Goal: Transaction & Acquisition: Purchase product/service

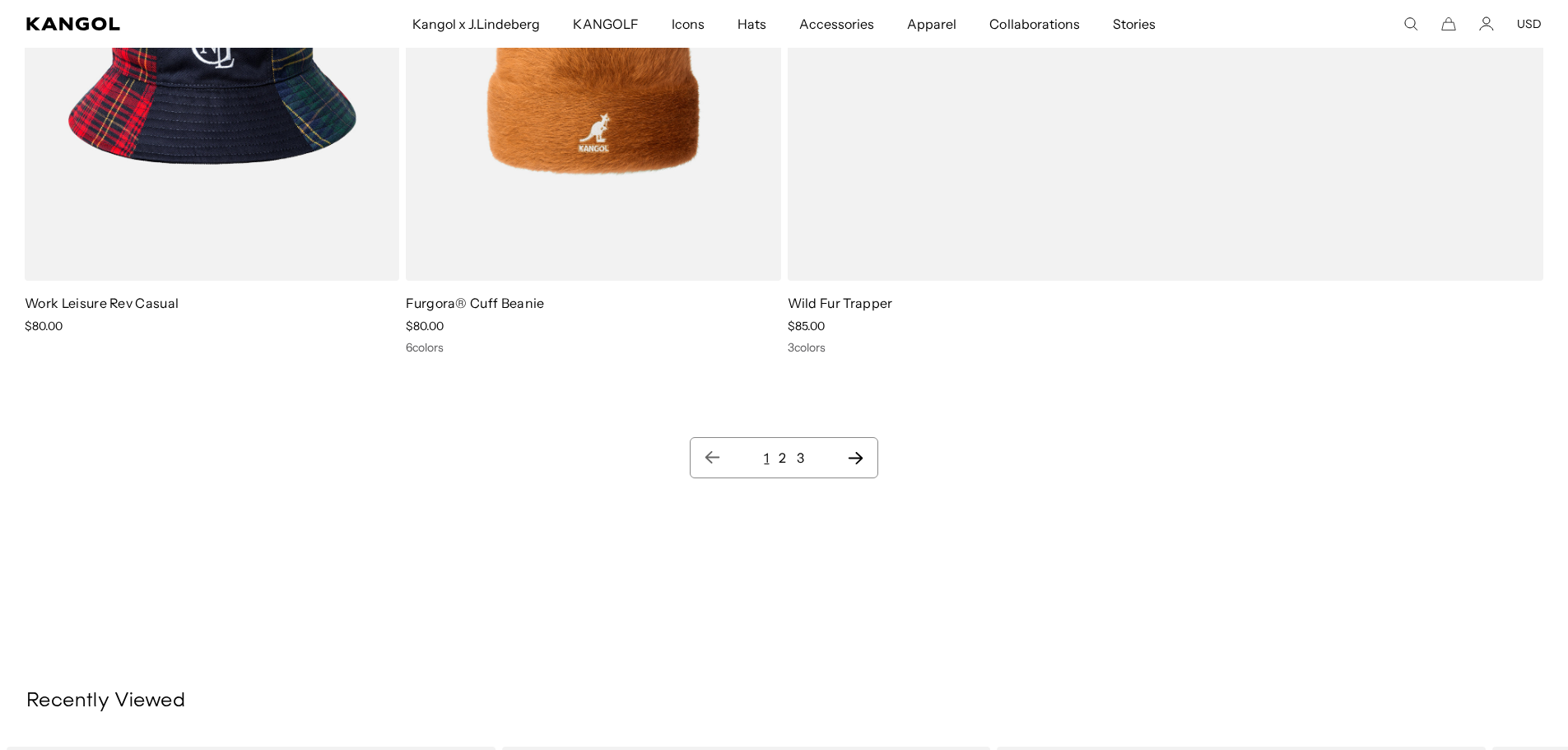
click at [782, 463] on link "2" at bounding box center [783, 457] width 8 height 17
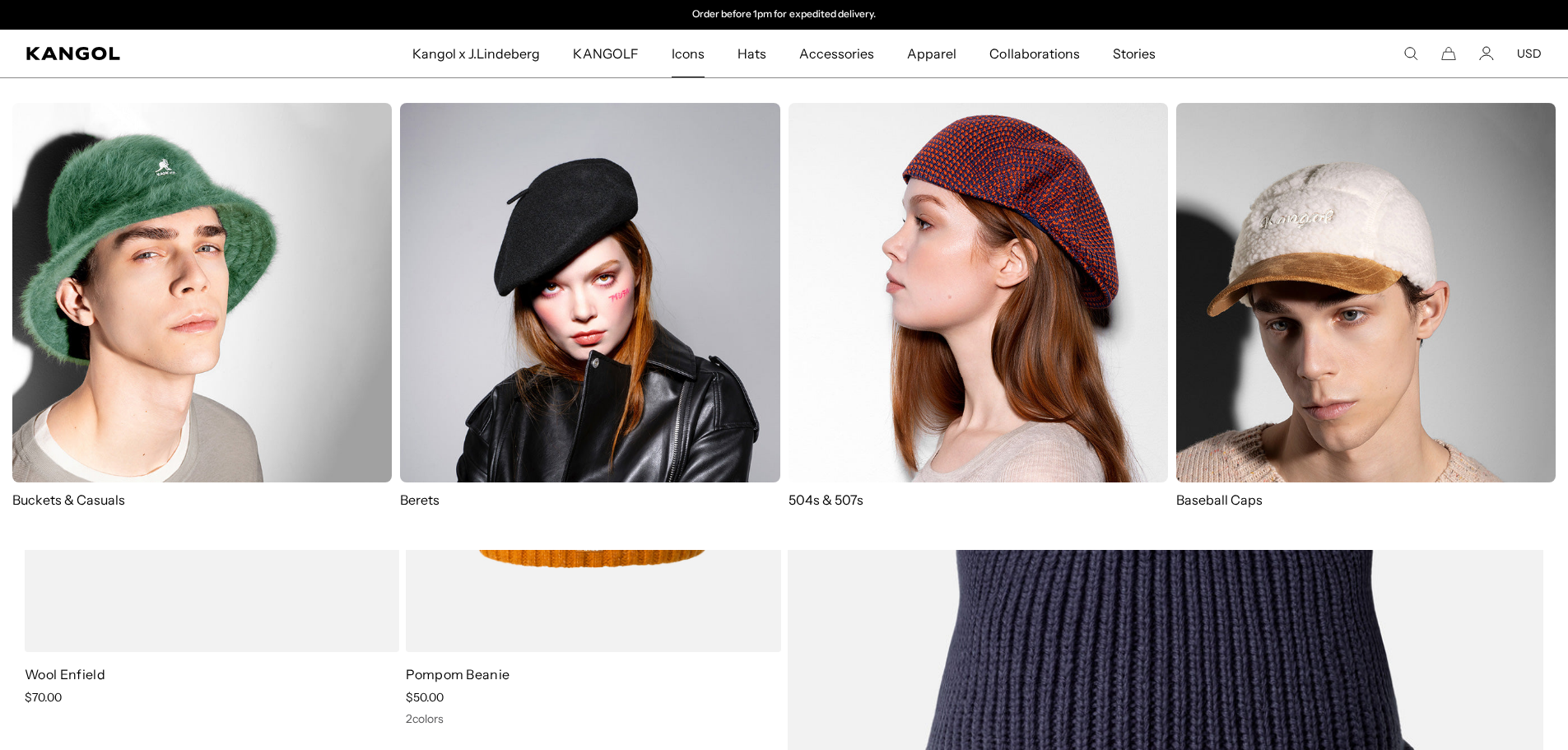
click at [694, 58] on span "Icons" at bounding box center [689, 53] width 33 height 48
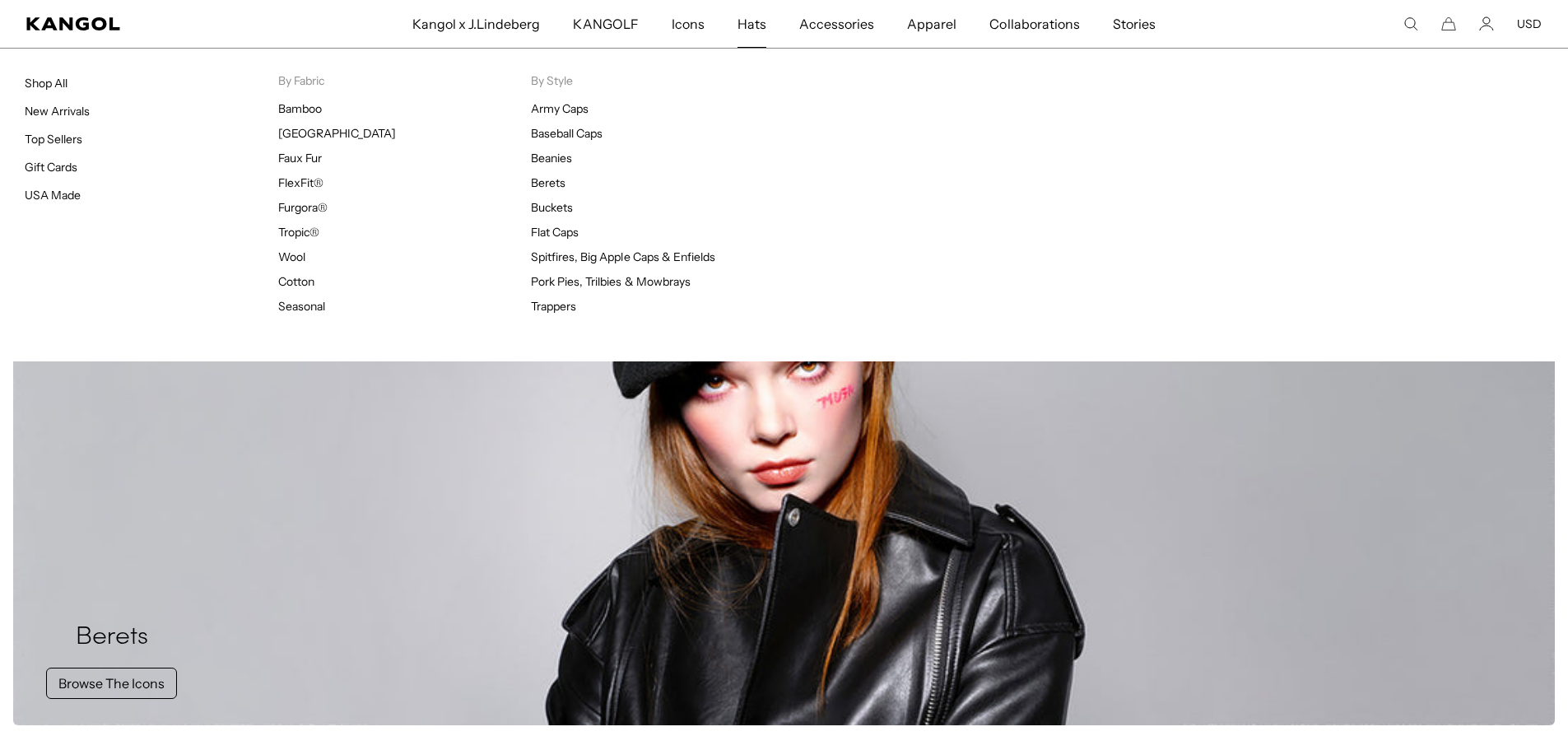
scroll to position [0, 339]
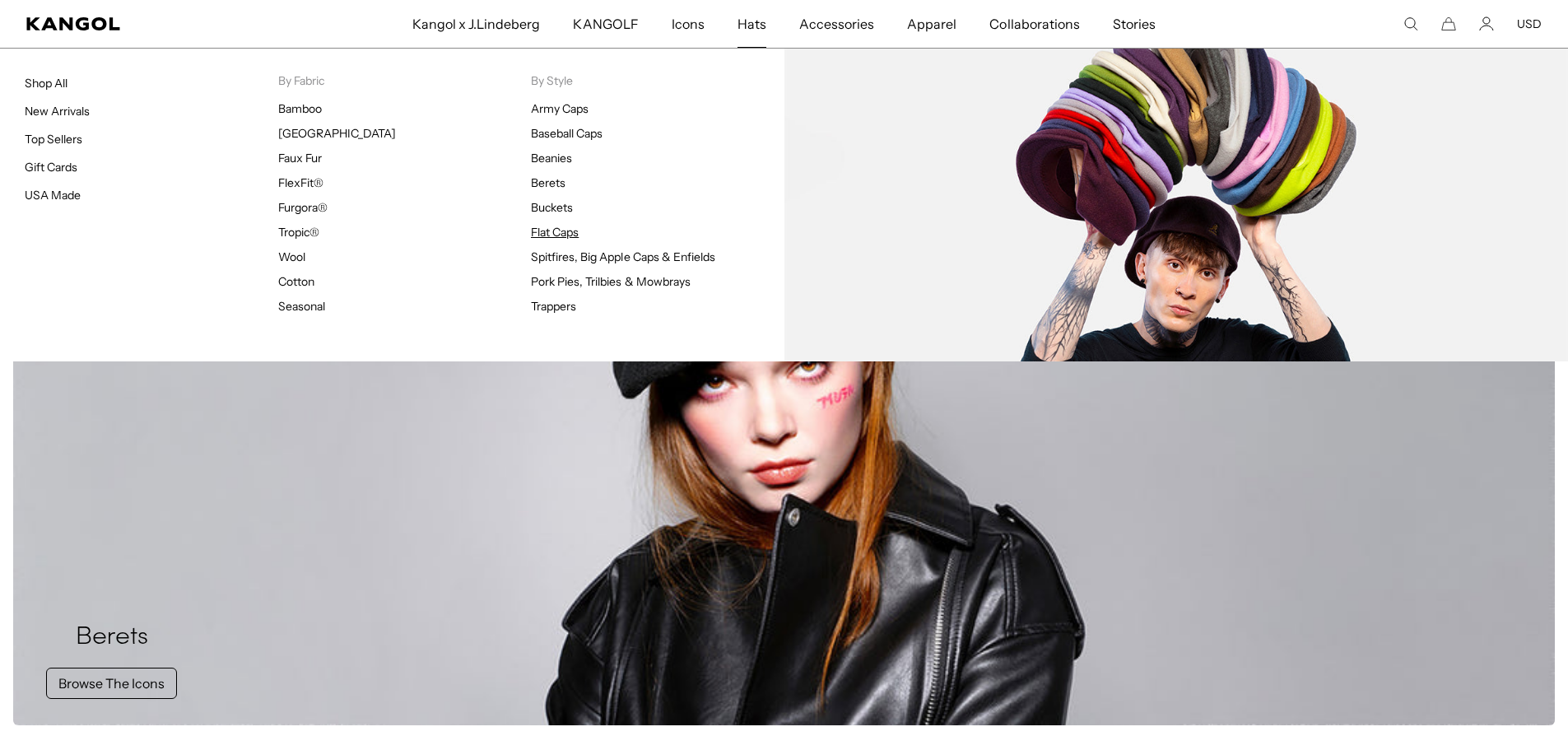
click at [560, 237] on link "Flat Caps" at bounding box center [555, 232] width 48 height 15
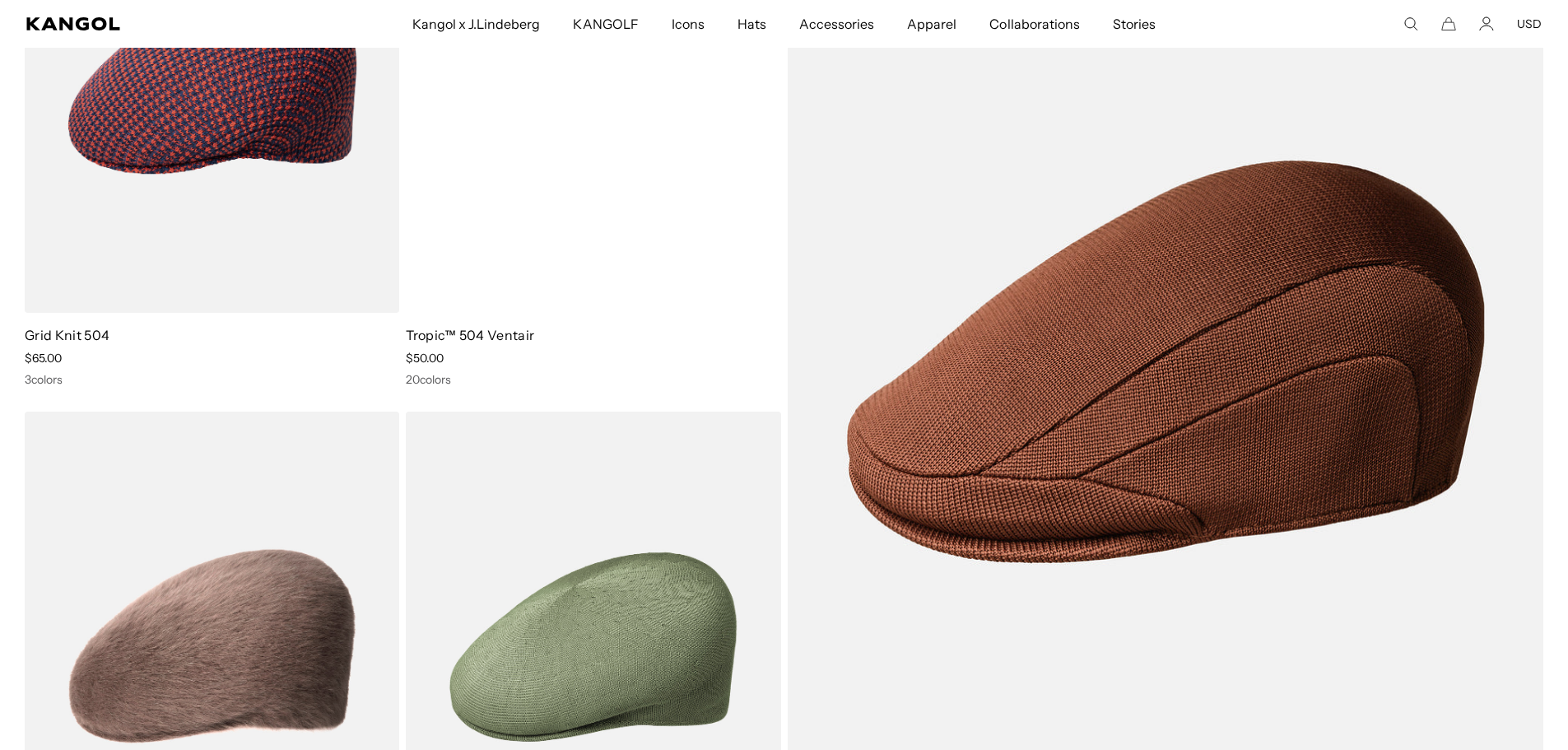
scroll to position [330, 0]
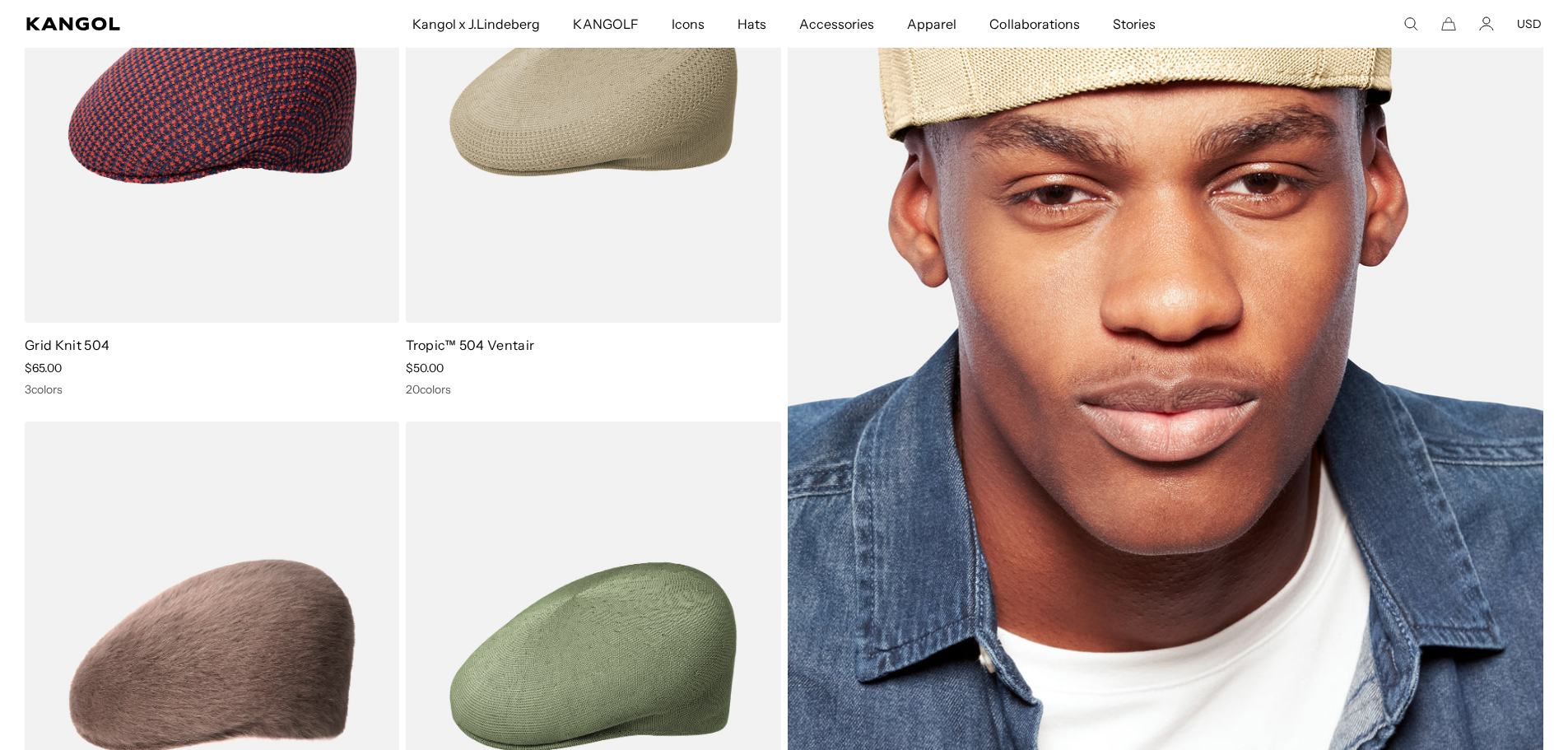
click at [1087, 305] on img at bounding box center [1165, 372] width 756 height 1039
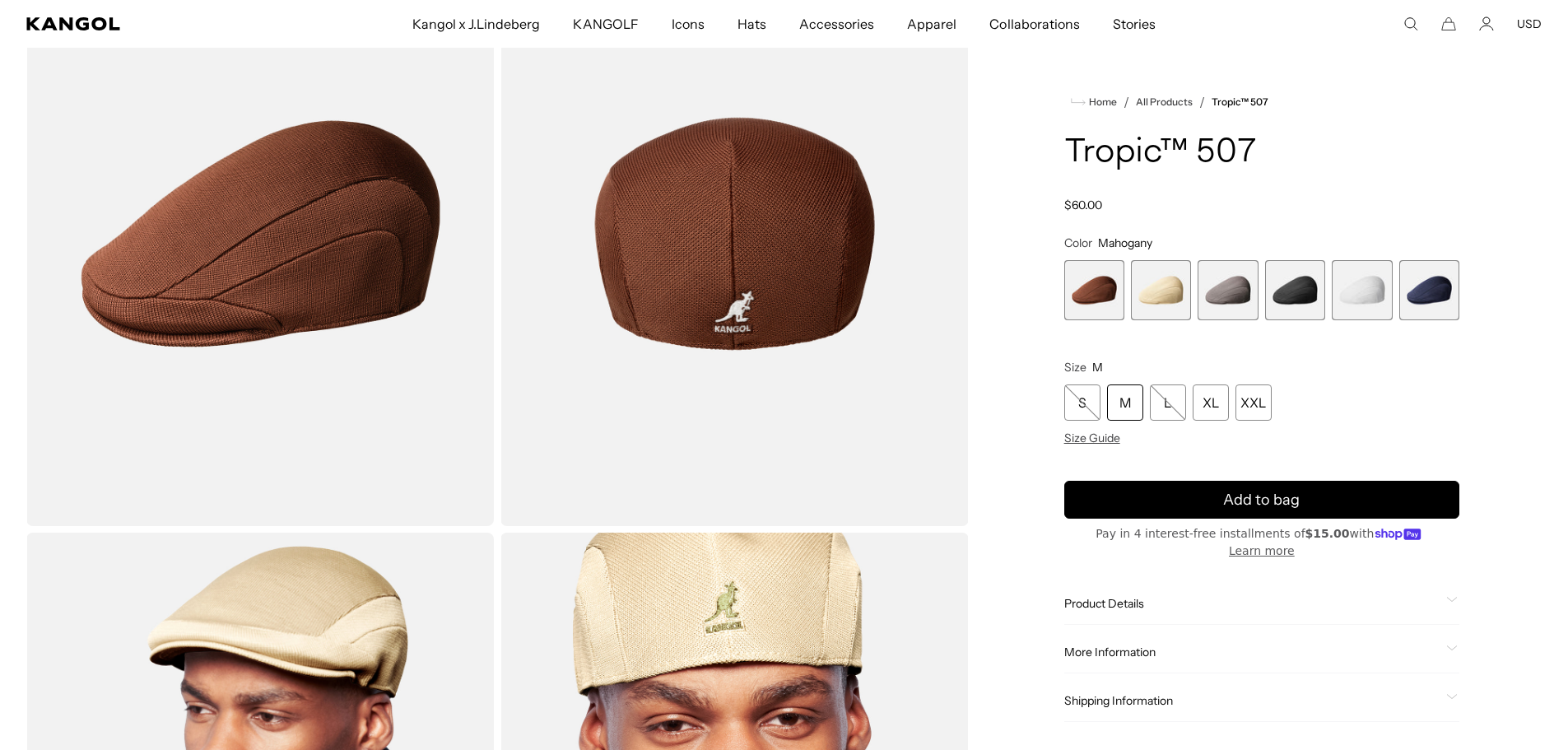
scroll to position [164, 0]
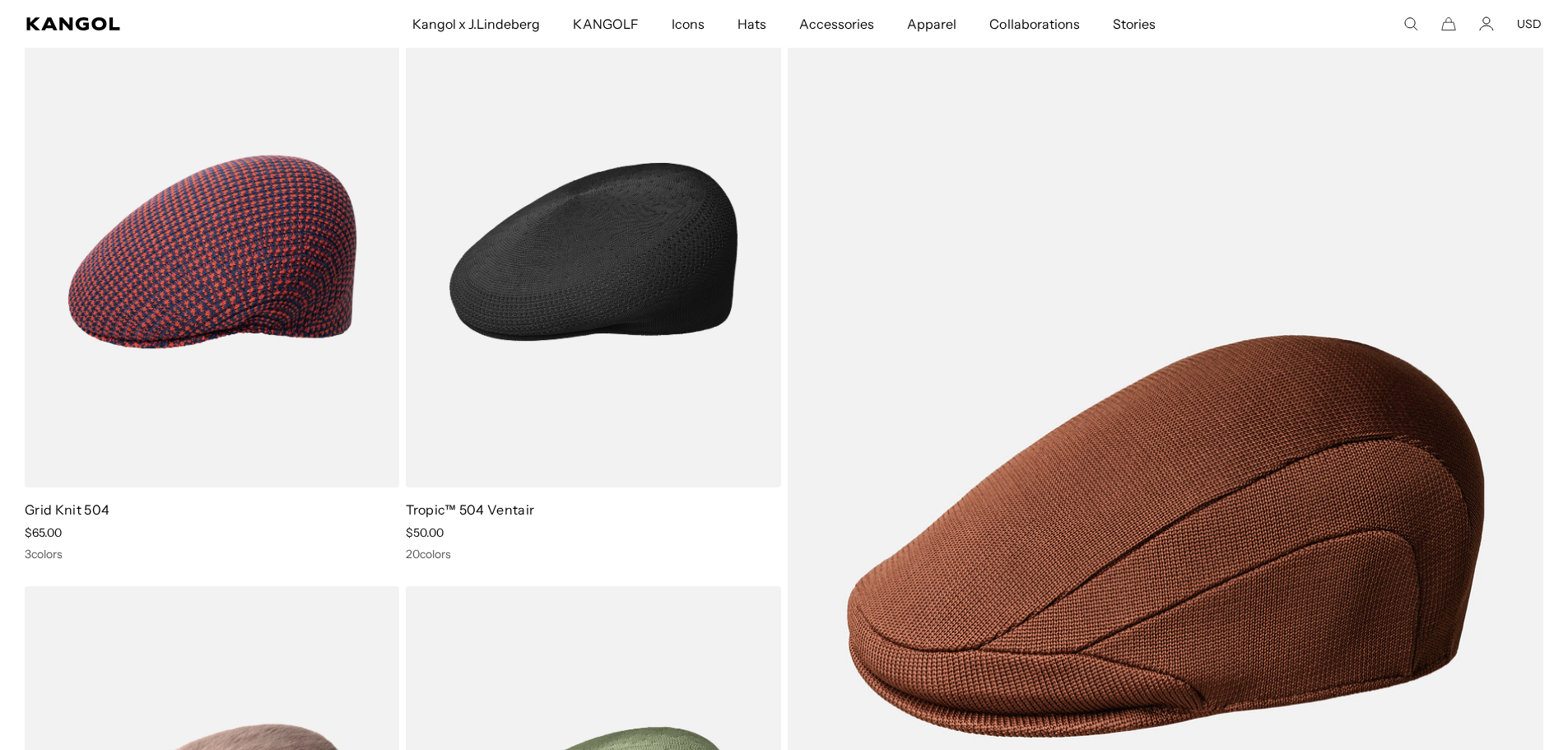
scroll to position [0, 339]
click at [642, 266] on img at bounding box center [593, 251] width 375 height 470
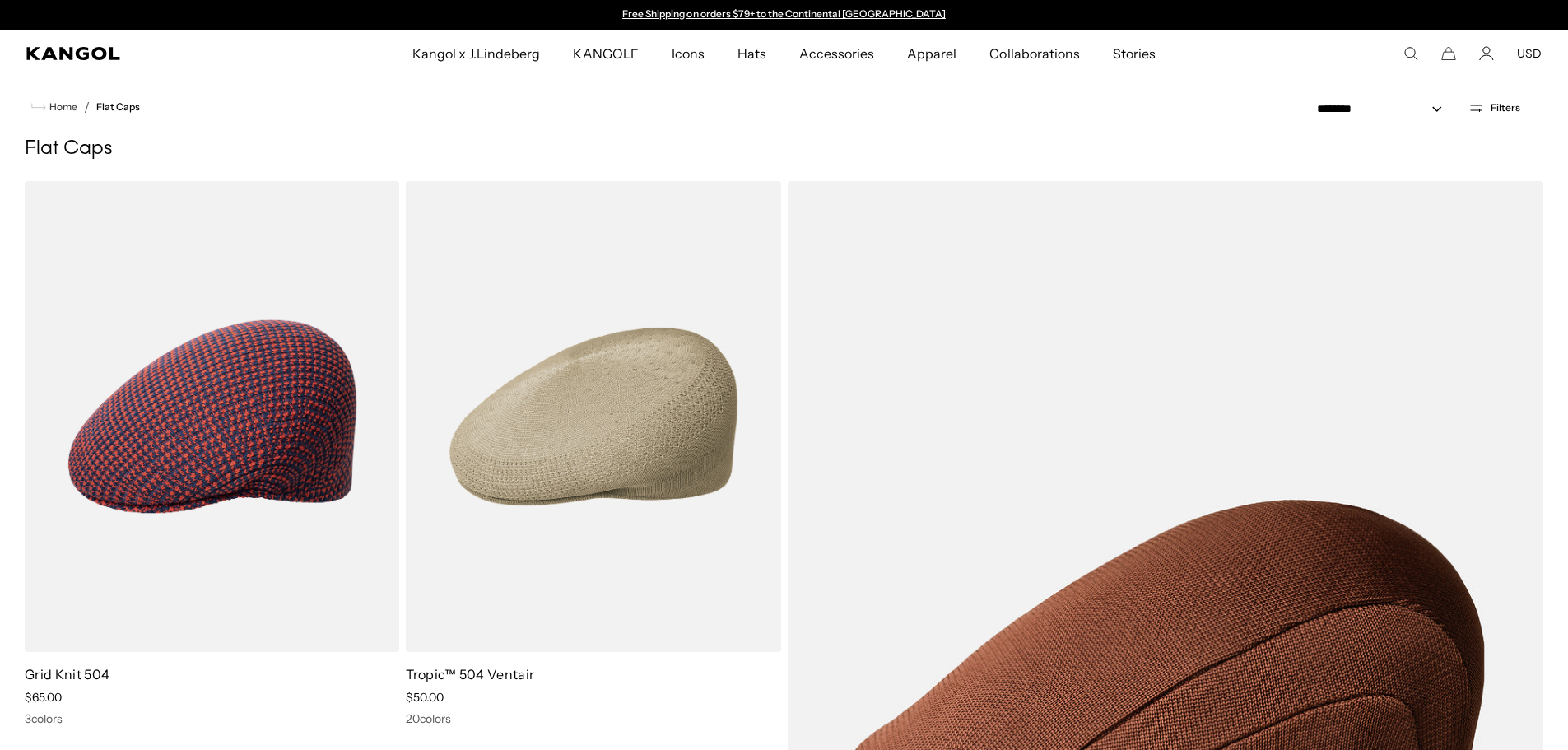
scroll to position [330, 0]
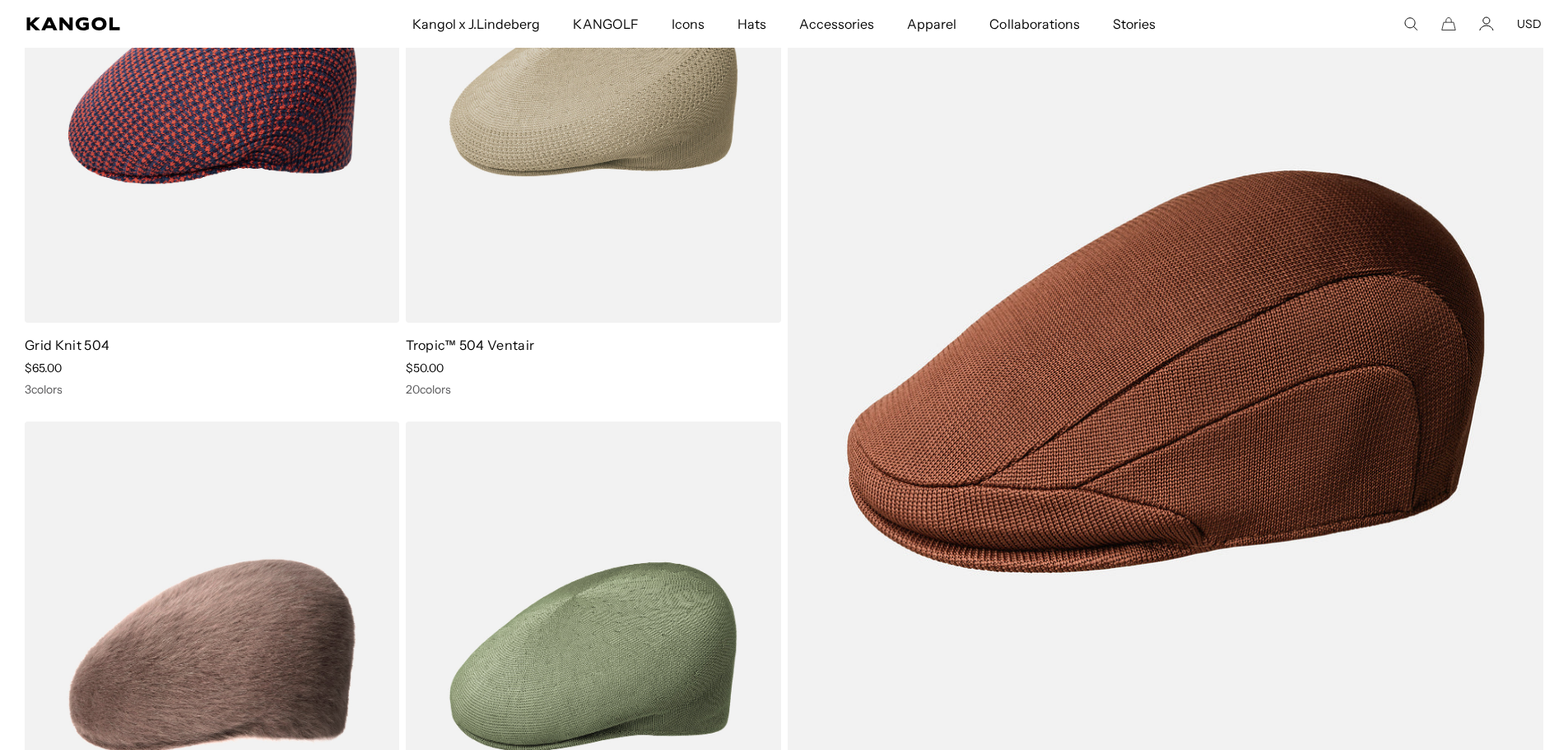
click at [0, 0] on img at bounding box center [0, 0] width 0 height 0
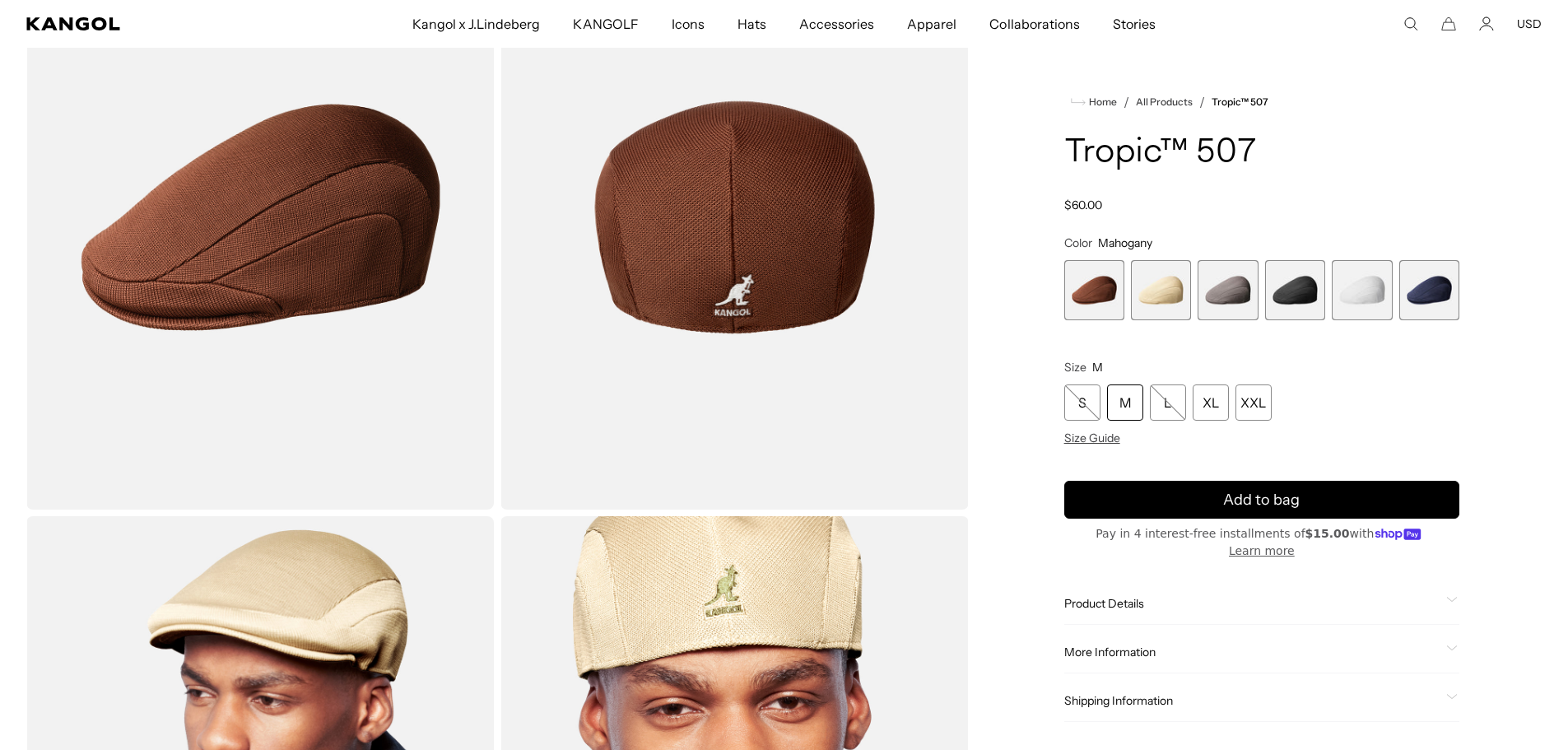
scroll to position [164, 0]
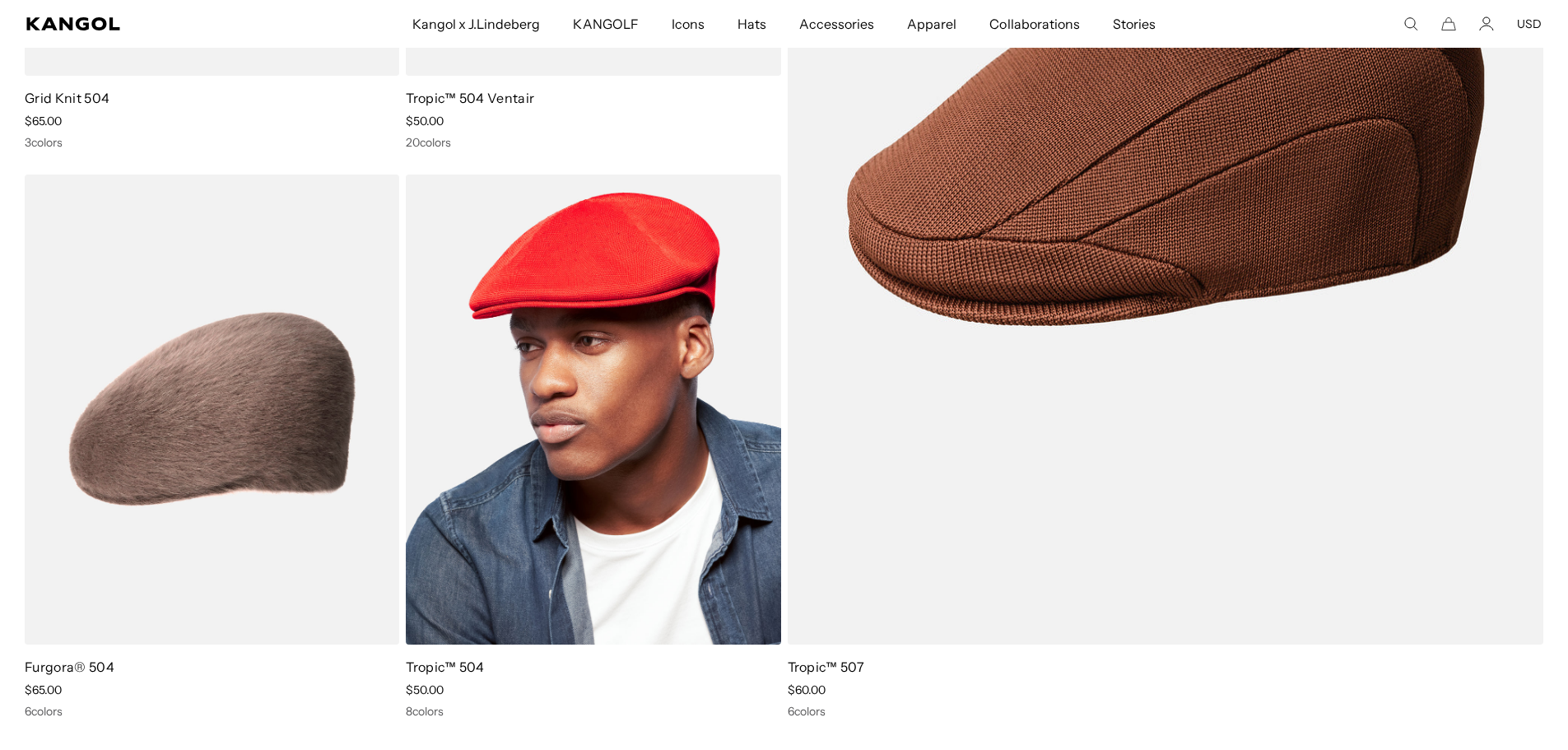
click at [580, 325] on img at bounding box center [593, 409] width 375 height 470
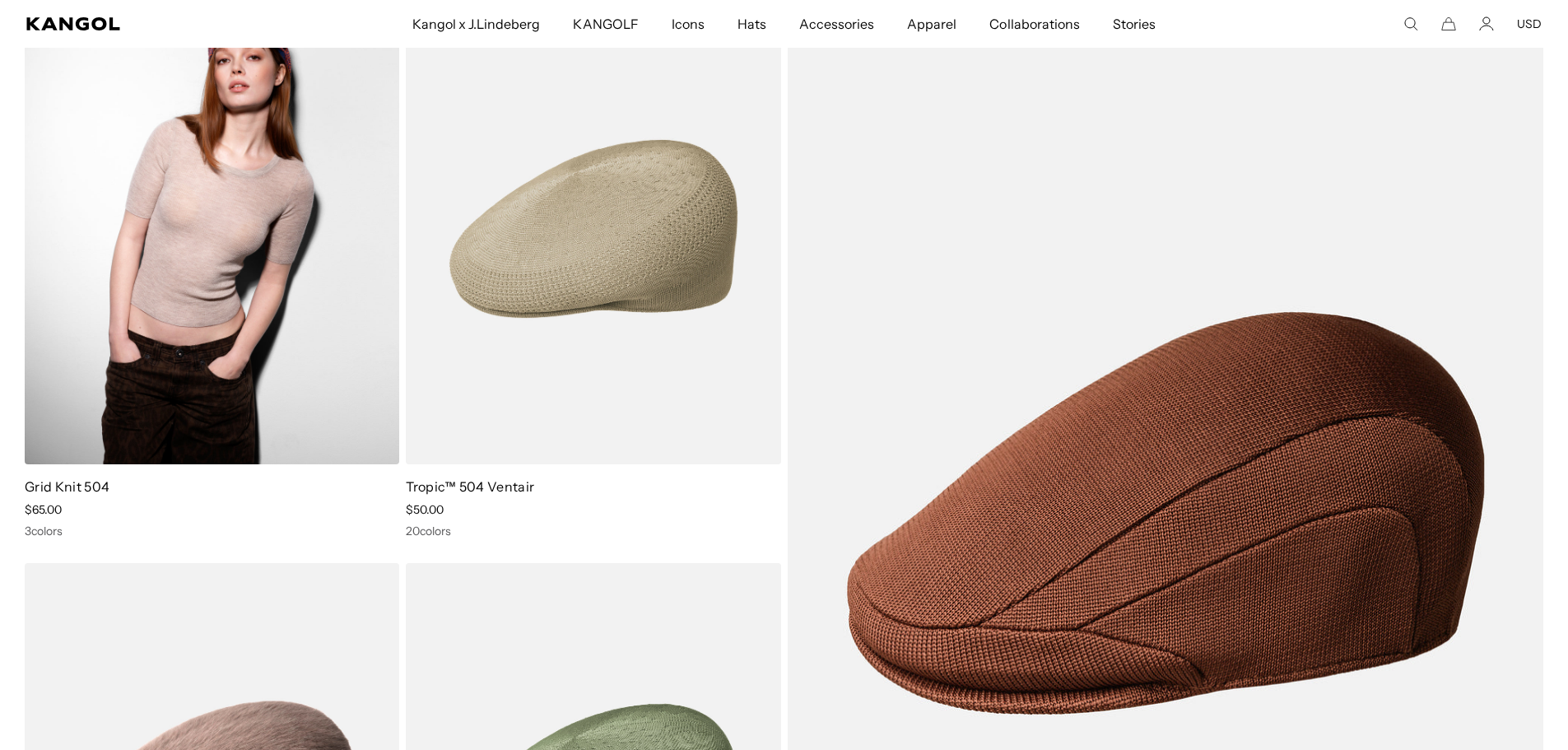
click at [236, 249] on img at bounding box center [211, 228] width 375 height 470
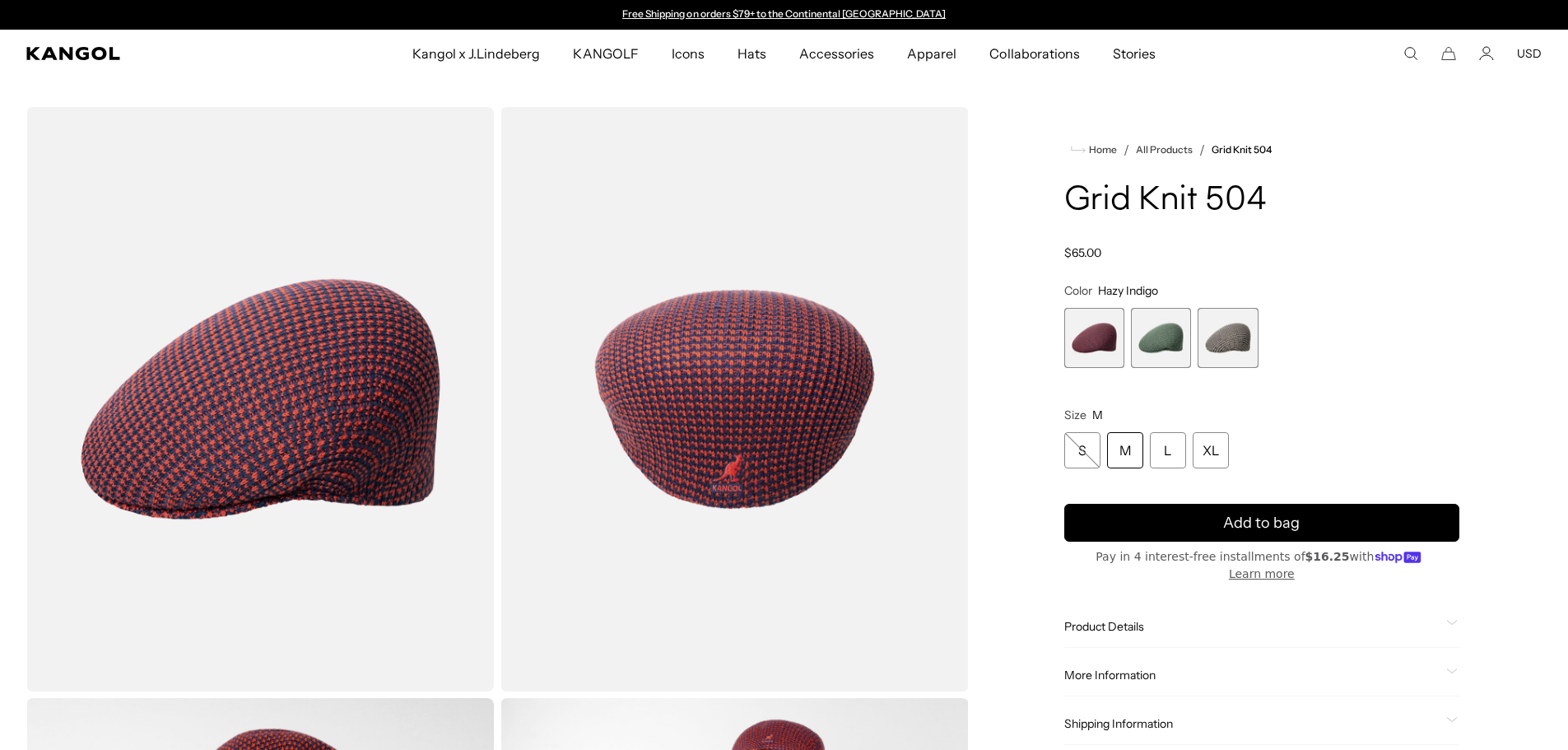
click at [1229, 342] on span "3 of 3" at bounding box center [1227, 337] width 60 height 60
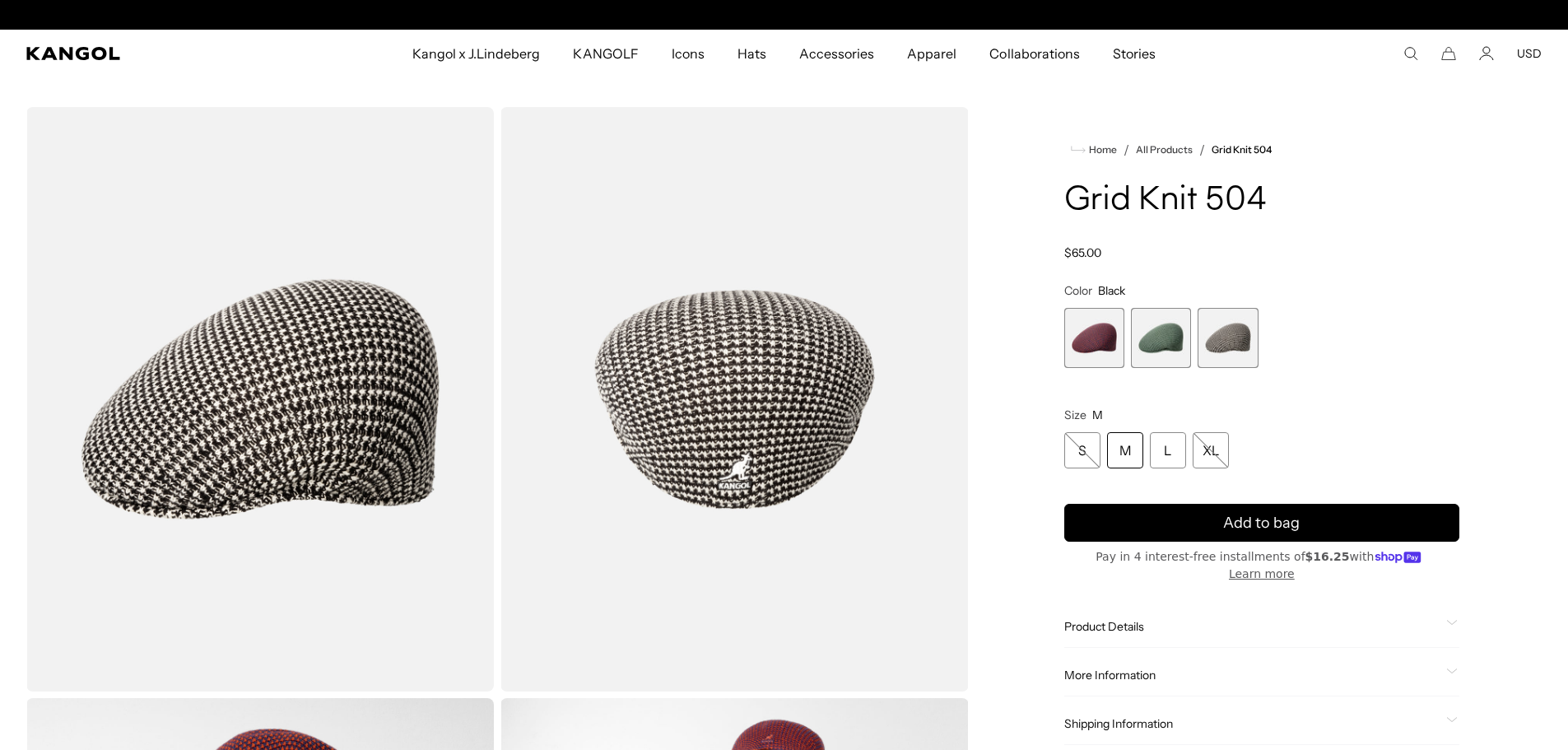
scroll to position [0, 339]
